Goal: Task Accomplishment & Management: Complete application form

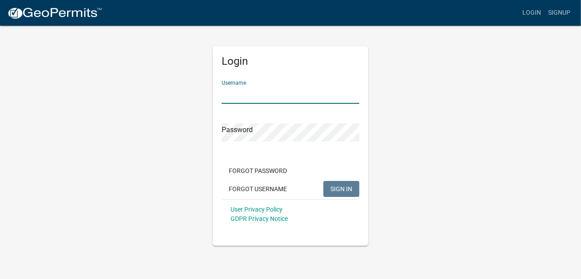
click at [254, 96] on input "Username" at bounding box center [291, 95] width 138 height 18
type input "[EMAIL_ADDRESS][DOMAIN_NAME]"
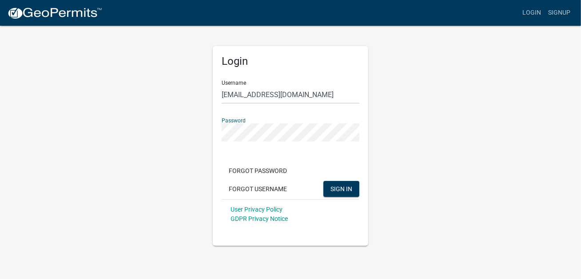
click at [323, 181] on button "SIGN IN" at bounding box center [341, 189] width 36 height 16
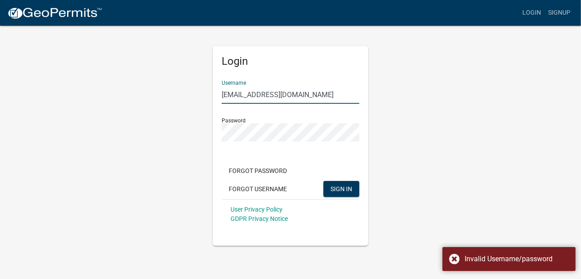
drag, startPoint x: 345, startPoint y: 98, endPoint x: 120, endPoint y: 91, distance: 224.8
click at [120, 91] on div "Login Username [EMAIL_ADDRESS][DOMAIN_NAME] Password Forgot Password Forgot Use…" at bounding box center [290, 135] width 506 height 221
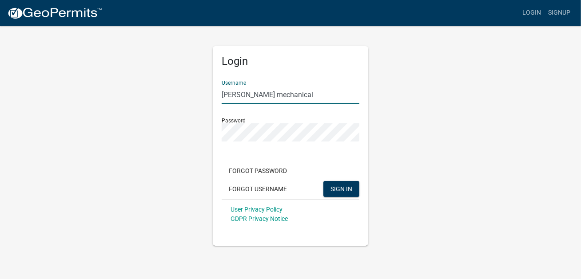
drag, startPoint x: 285, startPoint y: 93, endPoint x: 192, endPoint y: 87, distance: 92.6
click at [192, 87] on div "Login Username [PERSON_NAME] mechanical Password Forgot Password Forgot Usernam…" at bounding box center [290, 135] width 506 height 221
type input "merrittmechanical"
drag, startPoint x: 413, startPoint y: 91, endPoint x: 424, endPoint y: 127, distance: 37.2
click at [413, 91] on div "Login Username merrittmechanical Password Forgot Password Forgot Username SIGN …" at bounding box center [290, 135] width 506 height 221
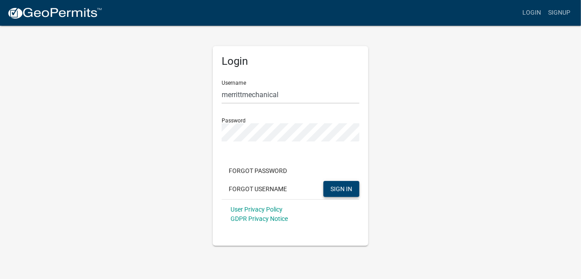
click at [347, 195] on button "SIGN IN" at bounding box center [341, 189] width 36 height 16
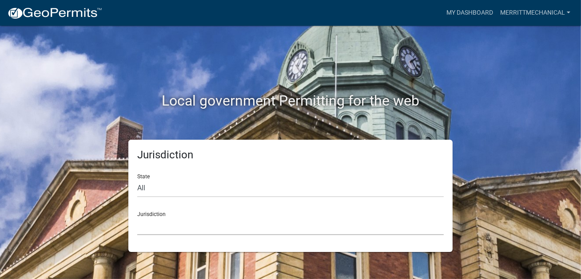
click at [152, 224] on select "[GEOGRAPHIC_DATA], [US_STATE] [GEOGRAPHIC_DATA], [US_STATE][PERSON_NAME][GEOGRA…" at bounding box center [290, 226] width 306 height 18
drag, startPoint x: 521, startPoint y: 118, endPoint x: 516, endPoint y: 118, distance: 4.9
click at [521, 118] on div "Local government Permitting for the web" at bounding box center [290, 83] width 506 height 114
click at [138, 182] on select "All [US_STATE] [US_STATE] [US_STATE] [US_STATE] [US_STATE] [US_STATE] [US_STATE…" at bounding box center [290, 188] width 306 height 18
select select "[US_STATE]"
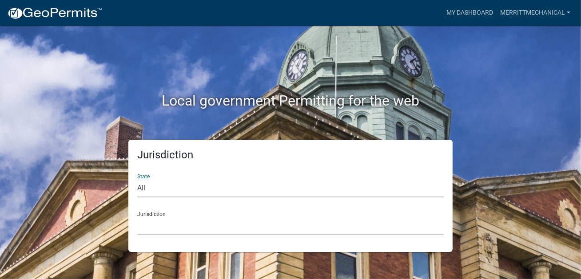
click at [137, 179] on select "All [US_STATE] [US_STATE] [US_STATE] [US_STATE] [US_STATE] [US_STATE] [US_STATE…" at bounding box center [290, 188] width 306 height 18
click at [174, 222] on select "[GEOGRAPHIC_DATA], [US_STATE][PERSON_NAME][GEOGRAPHIC_DATA], [US_STATE][PERSON_…" at bounding box center [290, 226] width 306 height 18
click at [466, 94] on h2 "Local government Permitting for the web" at bounding box center [290, 100] width 493 height 17
click at [473, 10] on link "My Dashboard" at bounding box center [470, 12] width 54 height 17
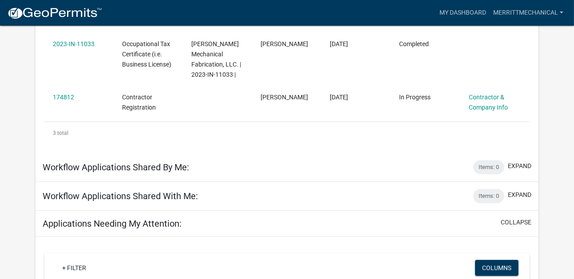
scroll to position [295, 0]
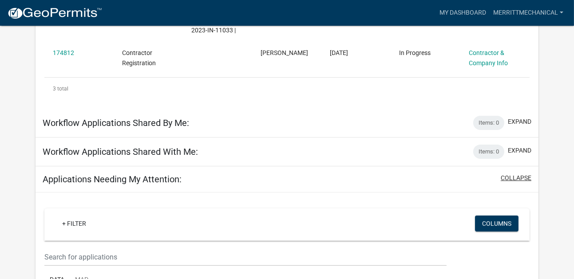
click at [511, 174] on button "collapse" at bounding box center [516, 178] width 31 height 9
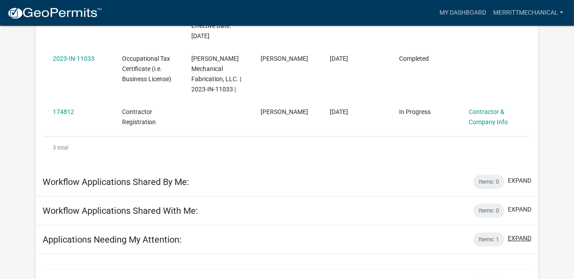
scroll to position [218, 0]
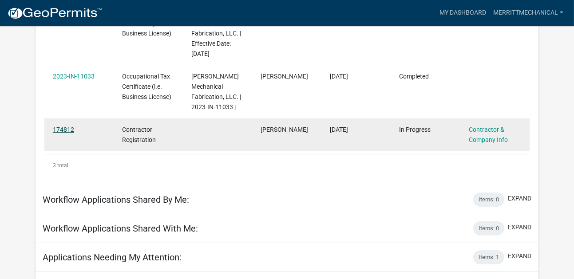
click at [67, 126] on link "174812" at bounding box center [63, 129] width 21 height 7
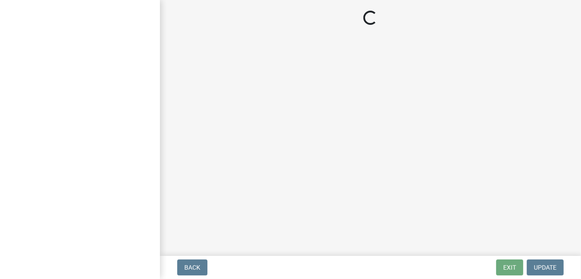
select select "ga"
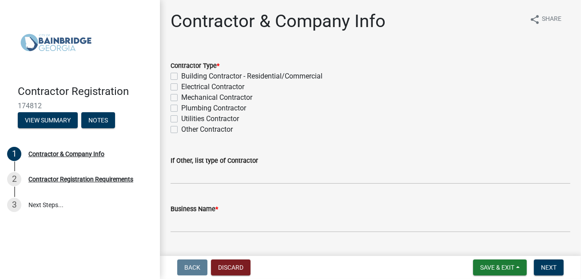
click at [181, 76] on label "Building Contractor - Residential/Commercial" at bounding box center [251, 76] width 141 height 11
click at [181, 76] on input "Building Contractor - Residential/Commercial" at bounding box center [184, 74] width 6 height 6
checkbox input "true"
checkbox input "false"
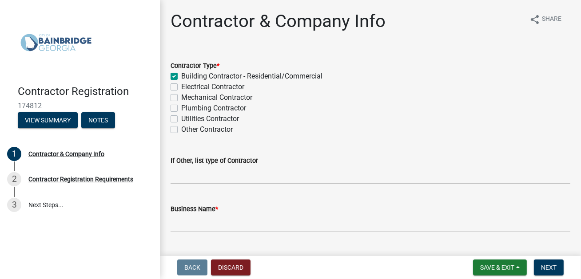
checkbox input "false"
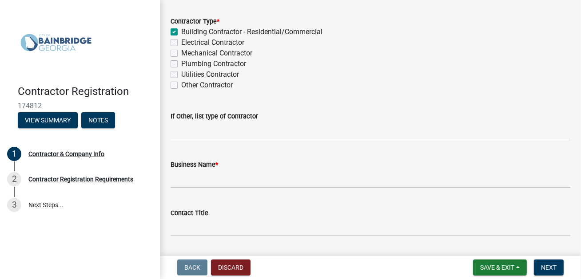
click at [174, 88] on div "Other Contractor" at bounding box center [370, 85] width 400 height 11
click at [181, 84] on label "Other Contractor" at bounding box center [207, 85] width 52 height 11
click at [181, 84] on input "Other Contractor" at bounding box center [184, 83] width 6 height 6
checkbox input "true"
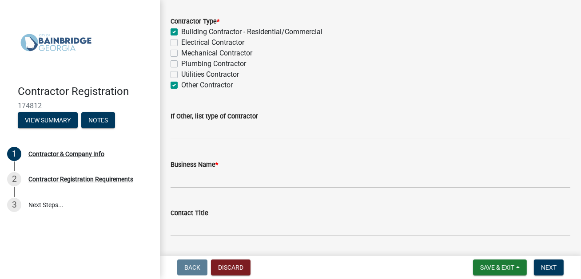
checkbox input "false"
checkbox input "true"
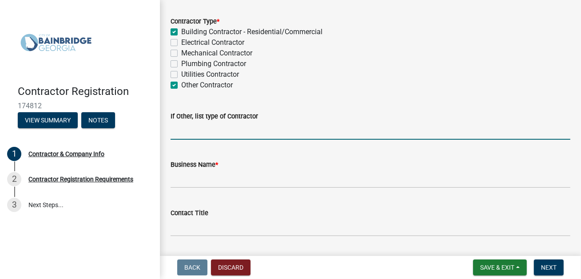
click at [199, 133] on input "If Other, list type of Contractor" at bounding box center [370, 131] width 400 height 18
type input "Agricultural Construction"
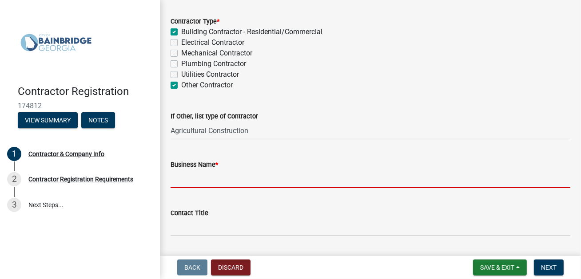
click at [199, 180] on input "Business Name *" at bounding box center [370, 179] width 400 height 18
type input "[PERSON_NAME] Mechanical Fabricators LLC"
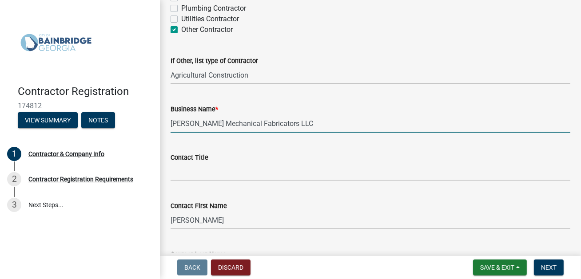
scroll to position [133, 0]
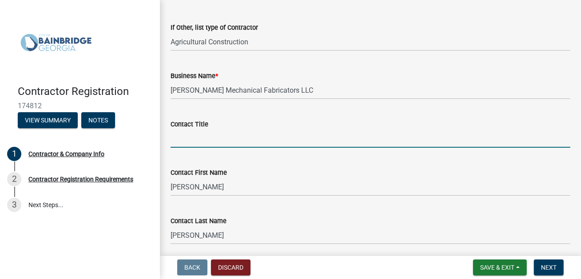
click at [205, 142] on input "Contact Title" at bounding box center [370, 139] width 400 height 18
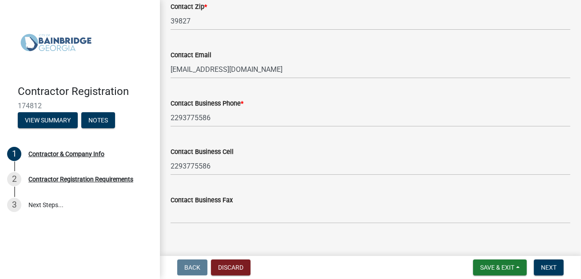
scroll to position [614, 0]
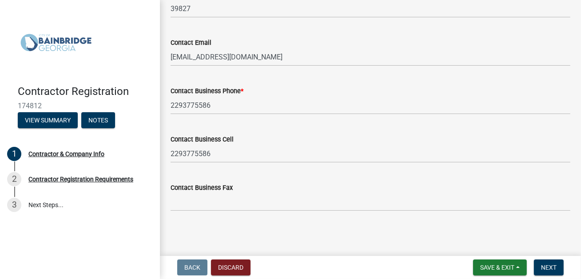
type input "Office Administrative Assistant"
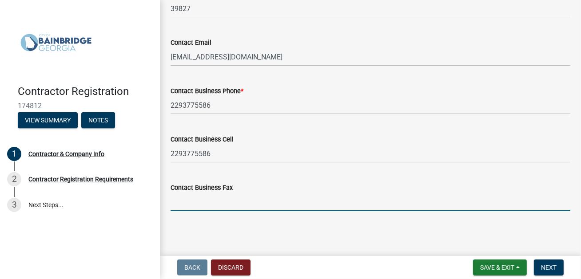
click at [207, 203] on input "Contact Business Fax" at bounding box center [370, 202] width 400 height 18
type input "[PHONE_NUMBER]"
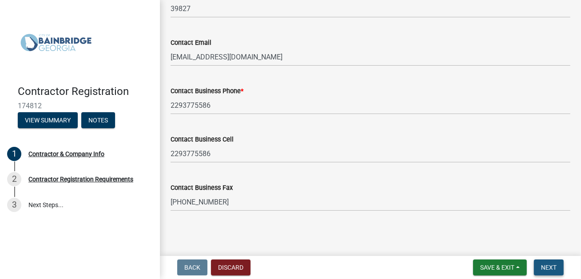
click at [545, 267] on span "Next" at bounding box center [549, 267] width 16 height 7
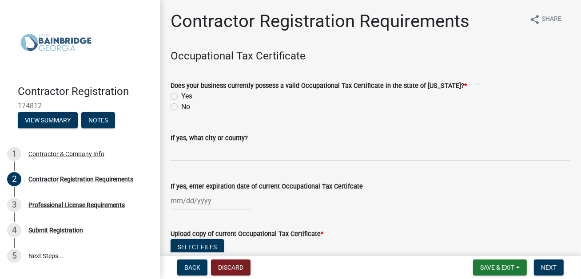
click at [181, 96] on label "Yes" at bounding box center [186, 96] width 11 height 11
click at [181, 96] on input "Yes" at bounding box center [184, 94] width 6 height 6
radio input "true"
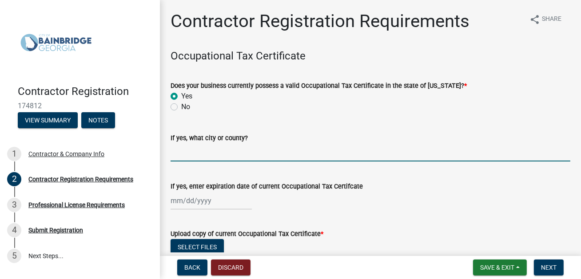
click at [212, 154] on input "If yes, what city or county?" at bounding box center [370, 152] width 400 height 18
type input "[PERSON_NAME]"
click at [177, 200] on div at bounding box center [210, 201] width 81 height 18
select select "10"
select select "2025"
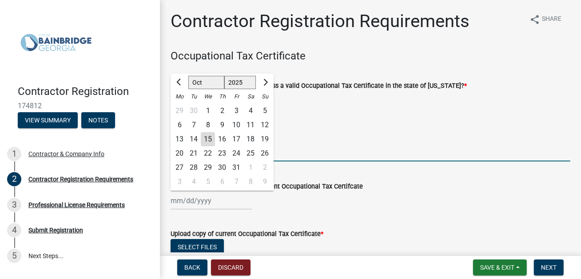
click at [313, 155] on input "[PERSON_NAME]" at bounding box center [370, 152] width 400 height 18
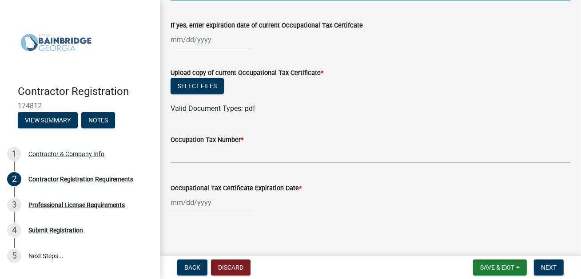
scroll to position [163, 0]
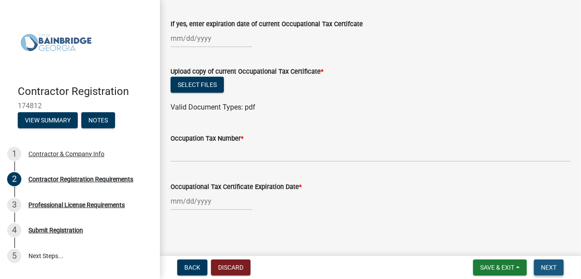
click at [554, 270] on span "Next" at bounding box center [549, 267] width 16 height 7
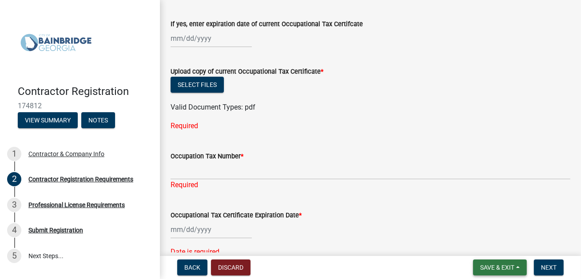
click at [508, 269] on span "Save & Exit" at bounding box center [497, 267] width 34 height 7
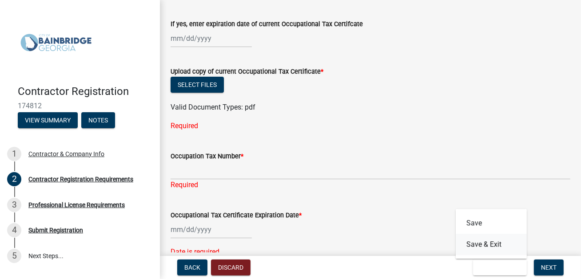
click at [480, 247] on button "Save & Exit" at bounding box center [491, 244] width 71 height 21
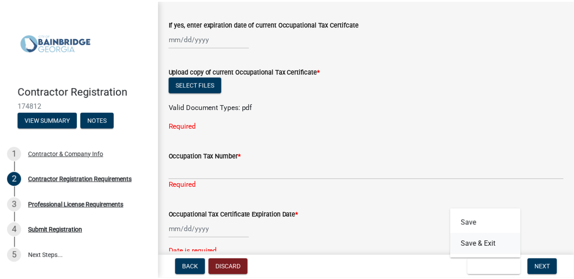
scroll to position [0, 0]
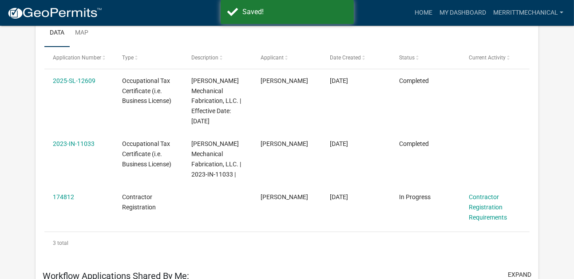
scroll to position [222, 0]
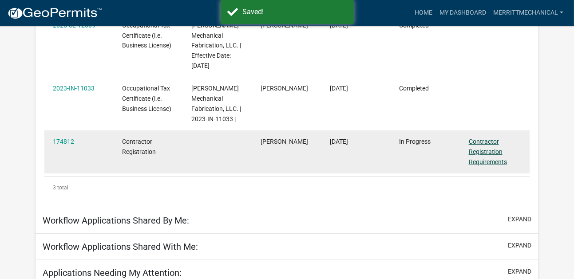
click at [488, 138] on link "Contractor Registration Requirements" at bounding box center [488, 152] width 38 height 28
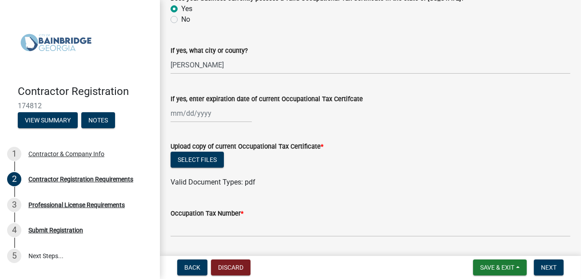
scroll to position [89, 0]
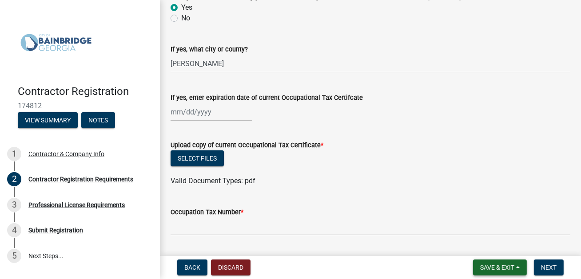
click at [496, 268] on span "Save & Exit" at bounding box center [497, 267] width 34 height 7
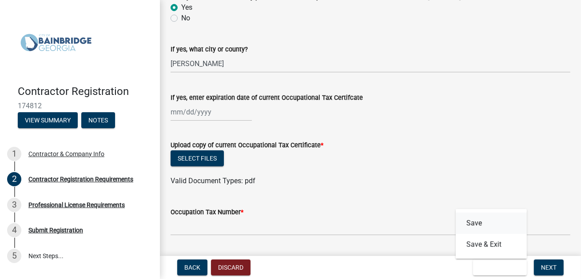
click at [502, 225] on button "Save" at bounding box center [491, 223] width 71 height 21
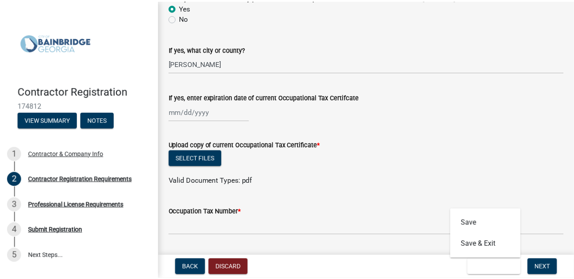
scroll to position [0, 0]
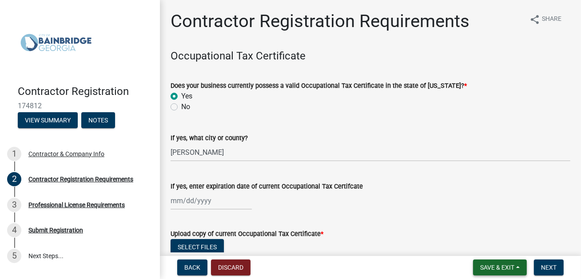
click at [494, 265] on span "Save & Exit" at bounding box center [497, 267] width 34 height 7
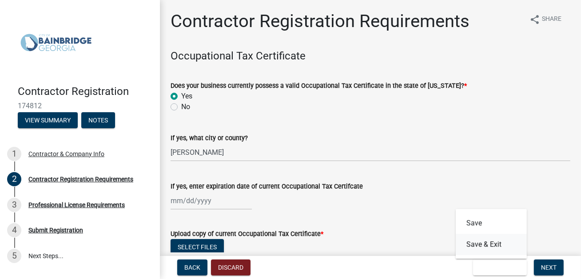
click at [496, 249] on button "Save & Exit" at bounding box center [491, 244] width 71 height 21
